Goal: Communication & Community: Answer question/provide support

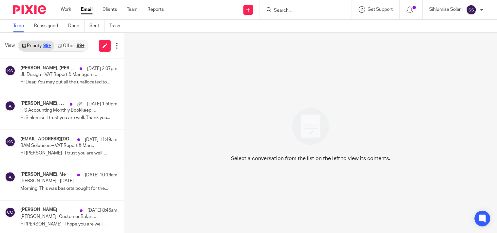
click at [290, 8] on input "Search" at bounding box center [302, 11] width 59 height 6
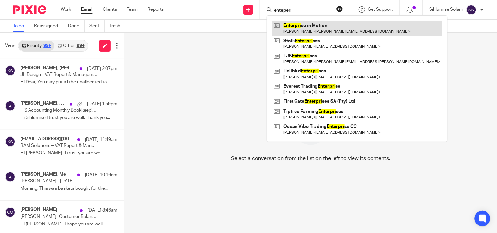
type input "enteperi"
click at [295, 30] on link at bounding box center [357, 28] width 170 height 15
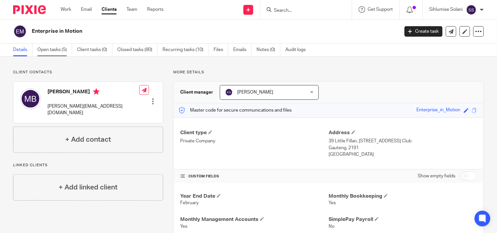
click at [44, 52] on link "Open tasks (5)" at bounding box center [54, 50] width 35 height 13
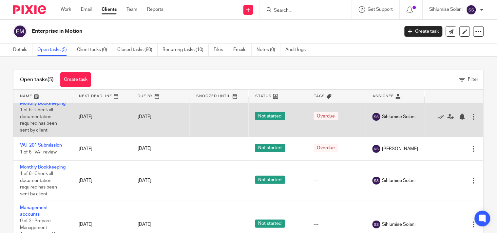
scroll to position [81, 0]
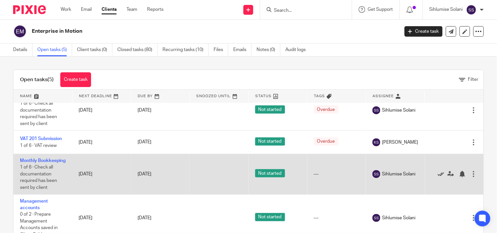
click at [437, 171] on icon at bounding box center [440, 174] width 7 height 7
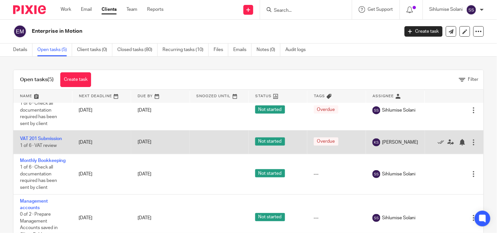
scroll to position [33, 0]
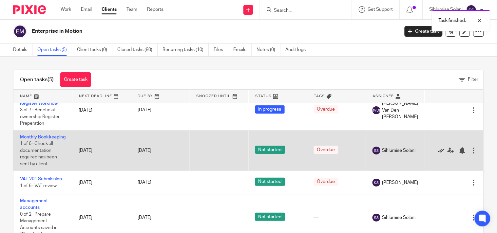
click at [437, 147] on icon at bounding box center [440, 150] width 7 height 7
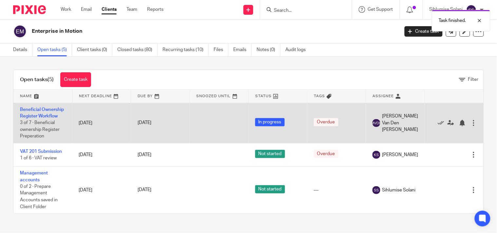
scroll to position [2, 0]
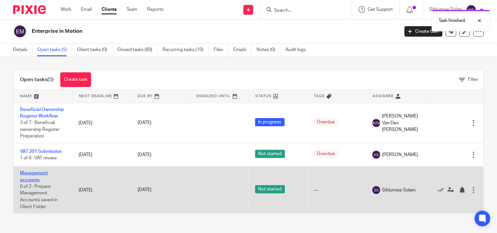
click at [43, 177] on link "Management accounts" at bounding box center [34, 176] width 28 height 11
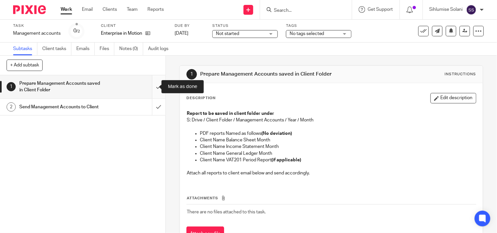
click at [150, 82] on input "submit" at bounding box center [82, 86] width 165 height 23
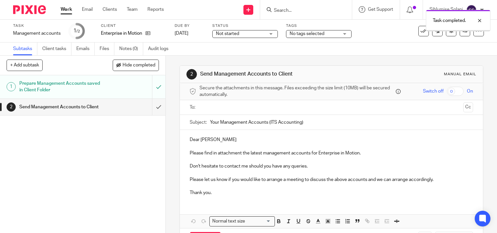
click at [203, 110] on input "text" at bounding box center [331, 108] width 259 height 8
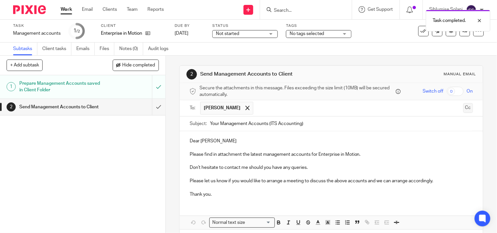
click at [463, 110] on button "Cc" at bounding box center [468, 108] width 10 height 10
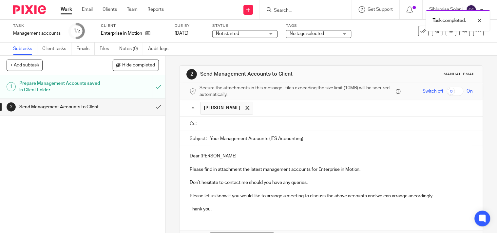
click at [292, 128] on ul at bounding box center [336, 123] width 273 height 11
click at [291, 125] on input "text" at bounding box center [336, 124] width 268 height 8
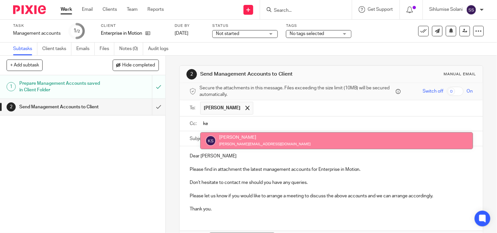
type input "ke"
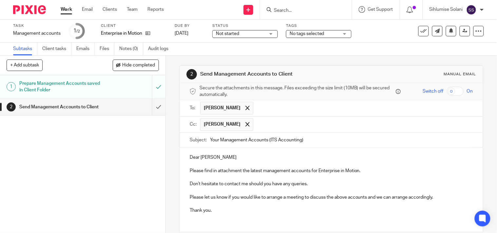
click at [242, 170] on p "Please find in attachment the latest management accounts for Enterprise in Moti…" at bounding box center [331, 171] width 283 height 7
click at [273, 168] on p at bounding box center [331, 164] width 283 height 7
click at [252, 173] on p "Please find in attachment the latest management accounts for Enterprise in Moti…" at bounding box center [331, 171] width 283 height 7
click at [296, 171] on p "Please find in attachment the latest management accounts for Enterprise in Moti…" at bounding box center [331, 171] width 283 height 7
click at [310, 173] on p "Please find in attachment the latest management accounts for Enterprise in Moti…" at bounding box center [331, 171] width 283 height 7
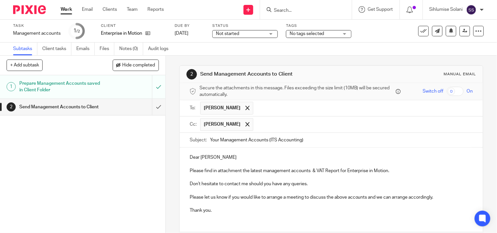
click at [395, 169] on p "Please find in attachment the latest management accounts & VAT Report for Enter…" at bounding box center [331, 171] width 283 height 7
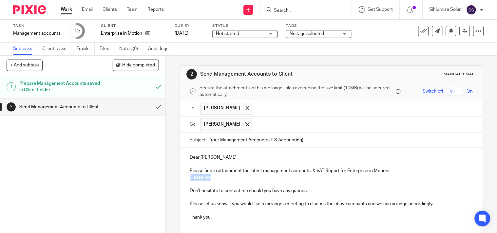
drag, startPoint x: 213, startPoint y: 179, endPoint x: 185, endPoint y: 181, distance: 28.2
click at [185, 181] on div "Dear Martin Buchalter Please find in attachment the latest management accounts …" at bounding box center [331, 187] width 303 height 78
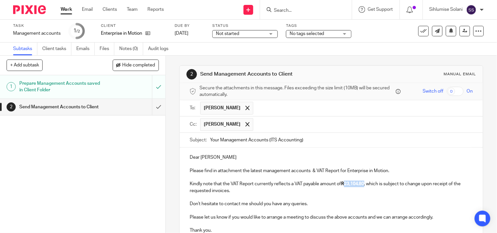
drag, startPoint x: 344, startPoint y: 185, endPoint x: 365, endPoint y: 188, distance: 20.5
click at [365, 188] on p "Please find in attachment the latest management accounts & VAT Report for Enter…" at bounding box center [331, 181] width 283 height 27
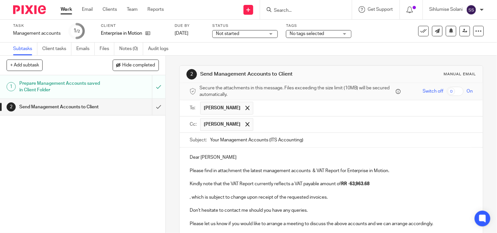
click at [343, 183] on strong "RR -63,963.68" at bounding box center [355, 184] width 29 height 5
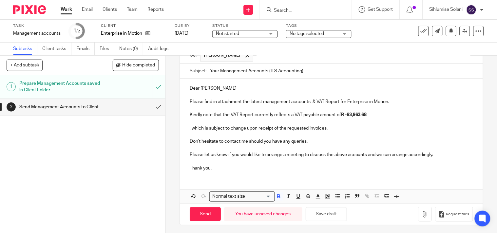
scroll to position [71, 0]
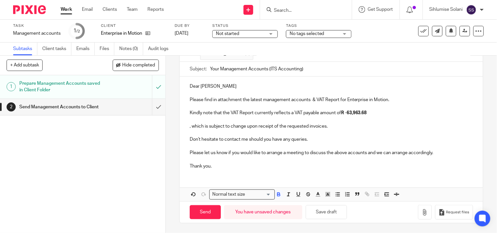
click at [346, 115] on strong "R -63,963.68" at bounding box center [354, 113] width 26 height 5
click at [370, 113] on p "Please find in attachment the latest management accounts & VAT Report for Enter…" at bounding box center [331, 107] width 283 height 20
click at [190, 128] on p ", which is subject to change upon receipt of the requested invoices." at bounding box center [331, 123] width 283 height 13
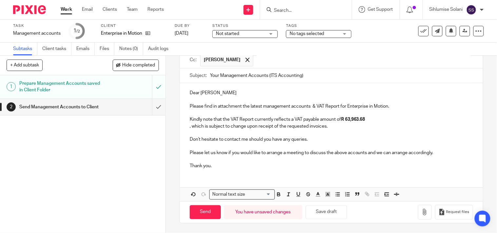
scroll to position [65, 0]
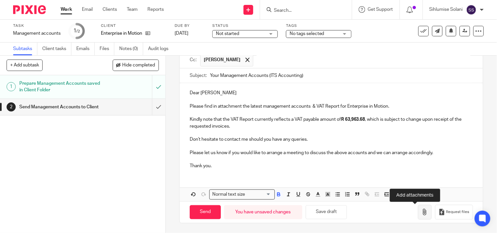
click at [418, 209] on button "button" at bounding box center [425, 212] width 14 height 15
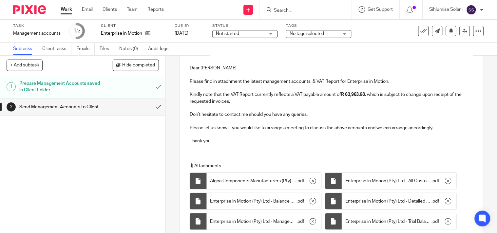
scroll to position [267, 0]
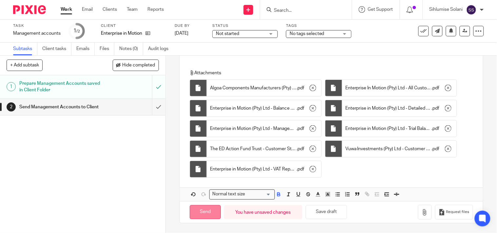
click at [199, 215] on input "Send" at bounding box center [205, 212] width 31 height 14
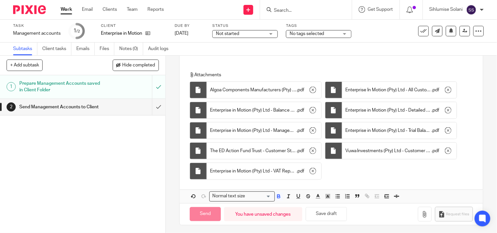
scroll to position [170, 0]
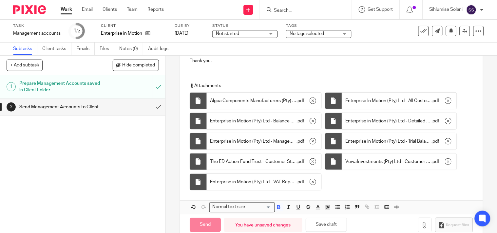
type input "Sent"
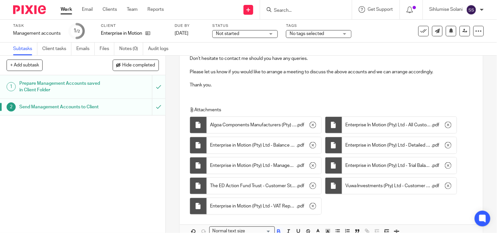
scroll to position [0, 0]
